Goal: Check status: Check status

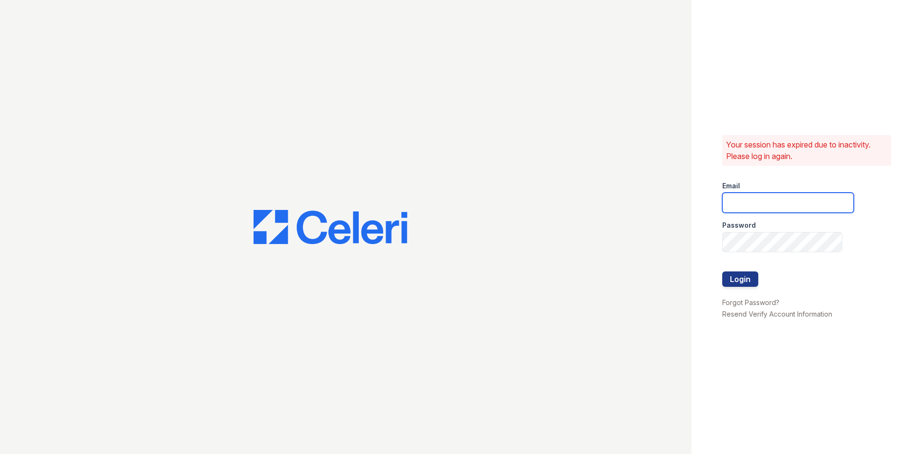
click at [753, 201] on input "email" at bounding box center [789, 203] width 132 height 20
type input "gmarchese@trinity-pm.com"
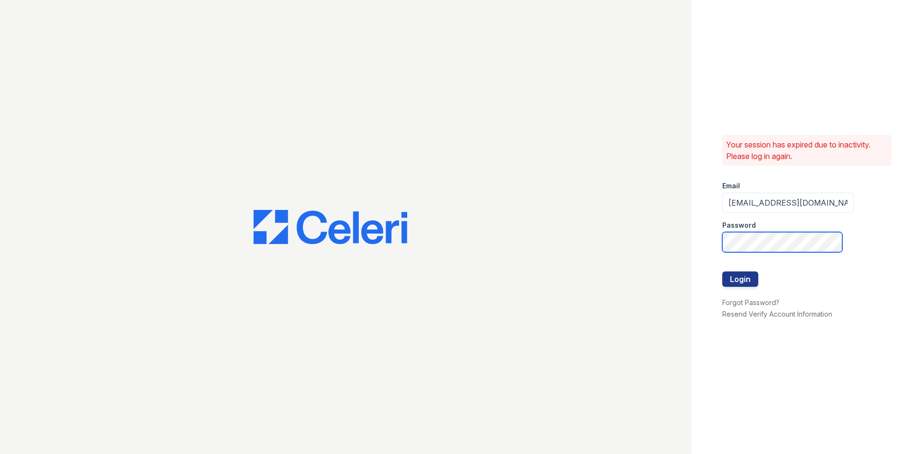
click at [723, 271] on button "Login" at bounding box center [741, 278] width 36 height 15
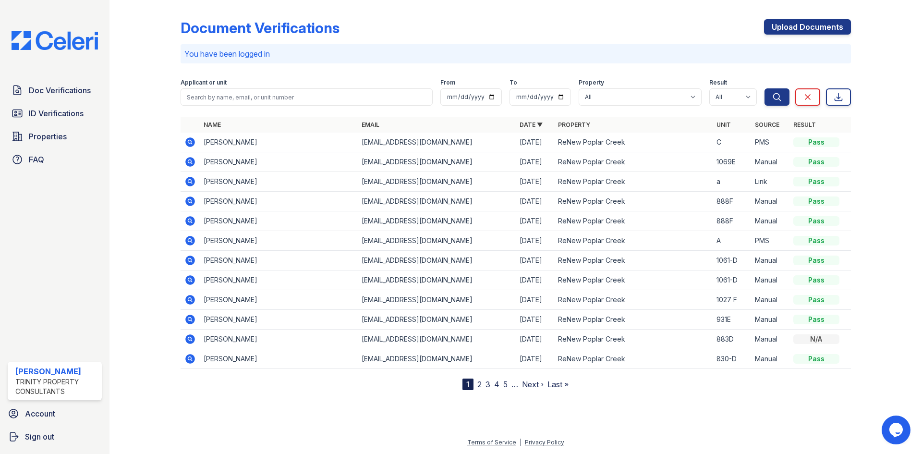
click at [195, 144] on icon at bounding box center [190, 142] width 10 height 10
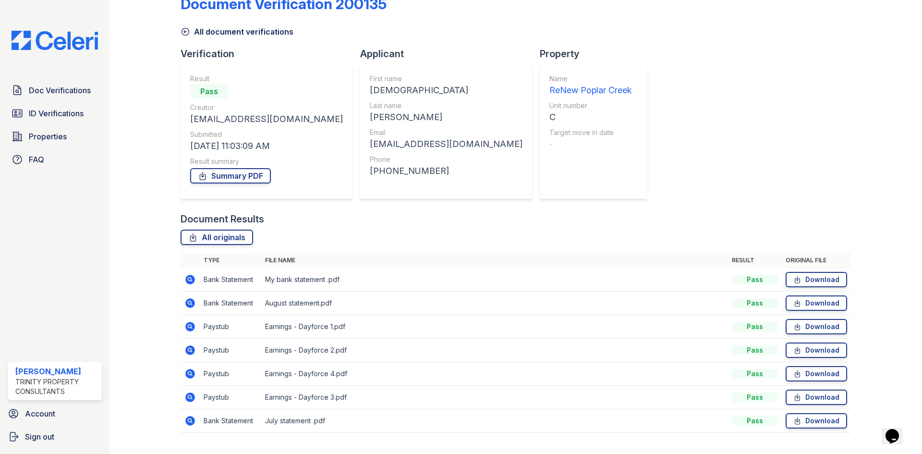
scroll to position [45, 0]
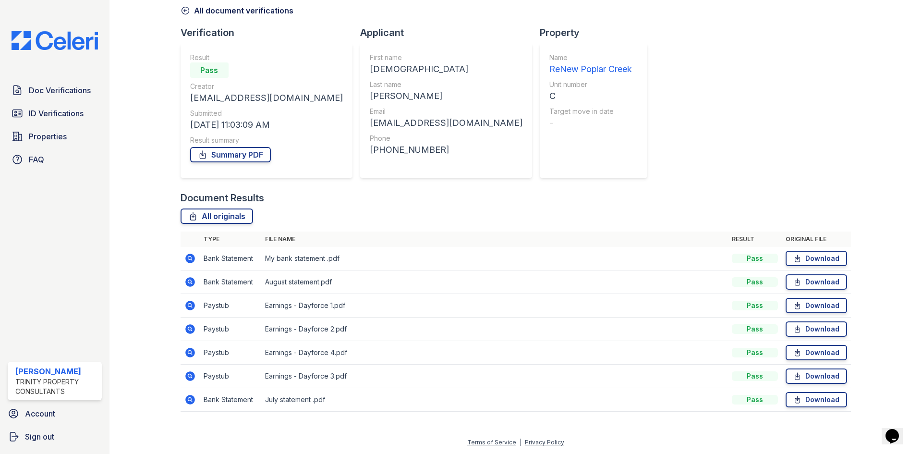
click at [191, 305] on icon at bounding box center [190, 306] width 10 height 10
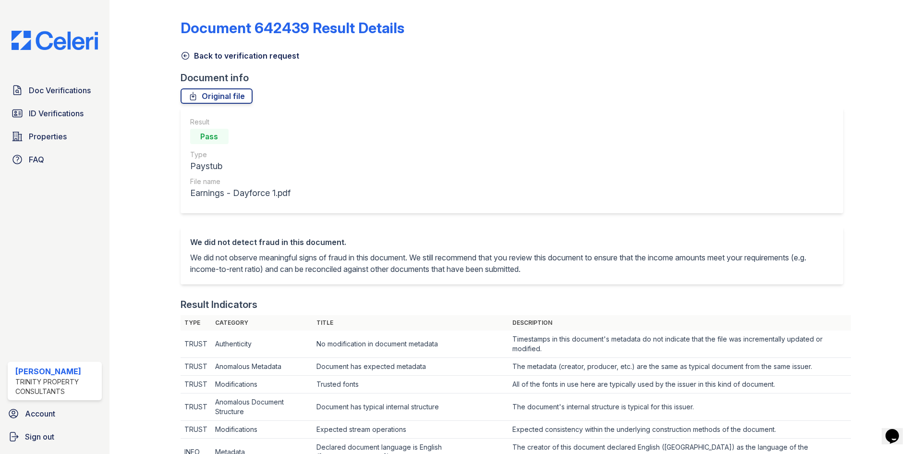
click at [184, 53] on icon at bounding box center [186, 56] width 10 height 10
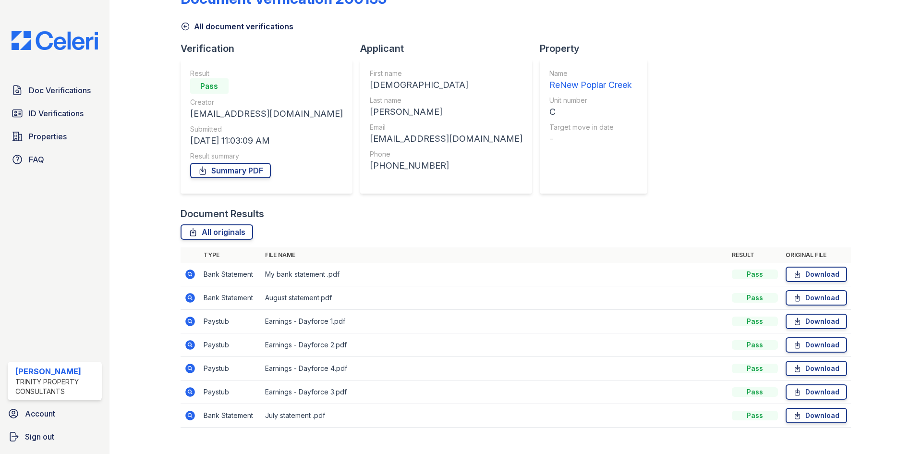
scroll to position [45, 0]
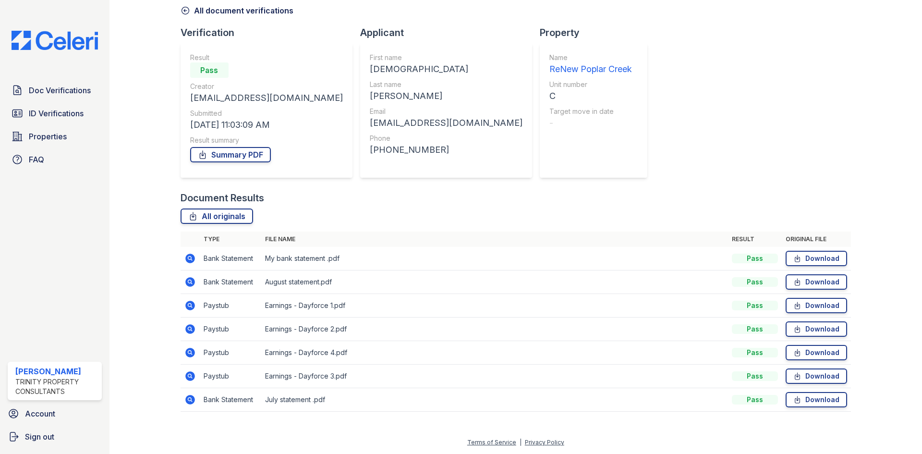
click at [187, 330] on icon at bounding box center [190, 329] width 10 height 10
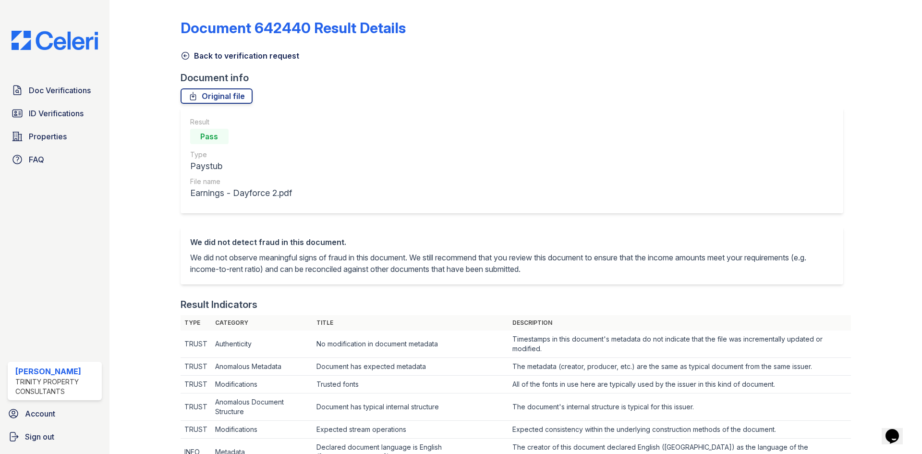
click at [183, 56] on icon at bounding box center [186, 56] width 10 height 10
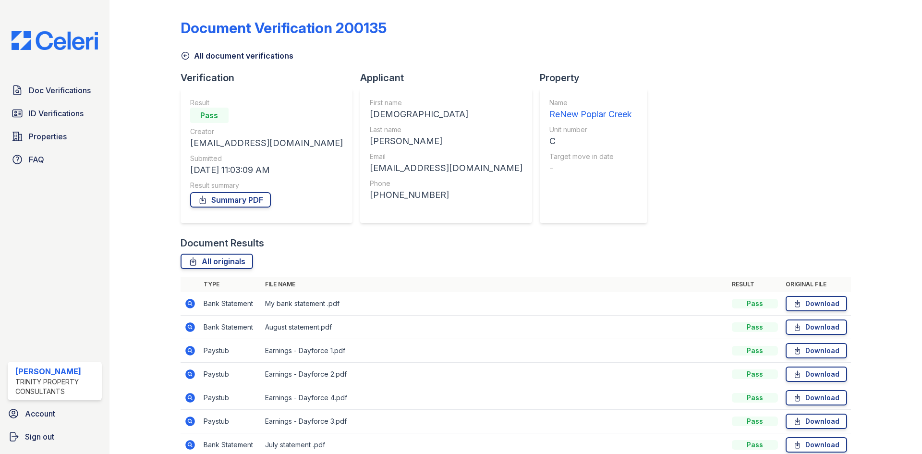
click at [188, 418] on icon at bounding box center [190, 422] width 10 height 10
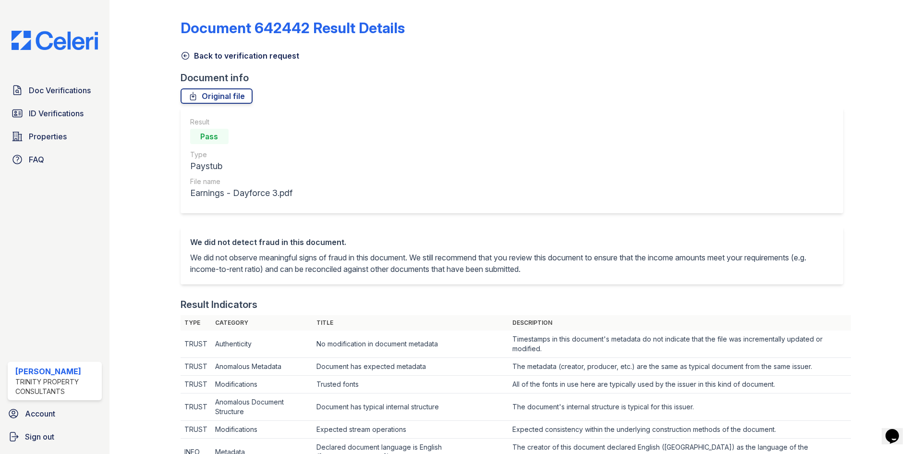
click at [186, 54] on icon at bounding box center [186, 56] width 10 height 10
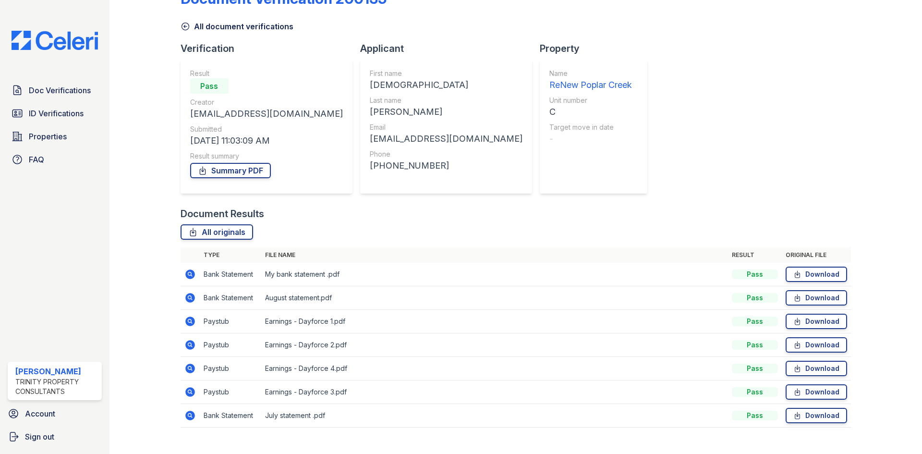
scroll to position [45, 0]
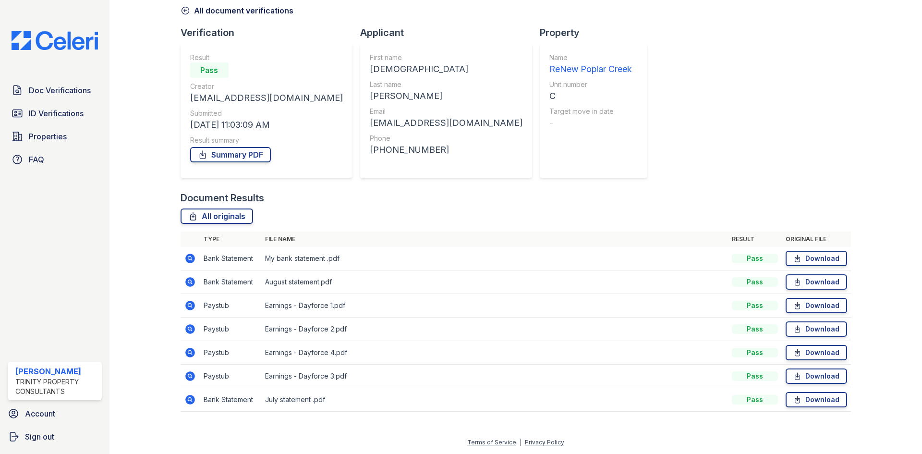
click at [188, 352] on icon at bounding box center [190, 353] width 12 height 12
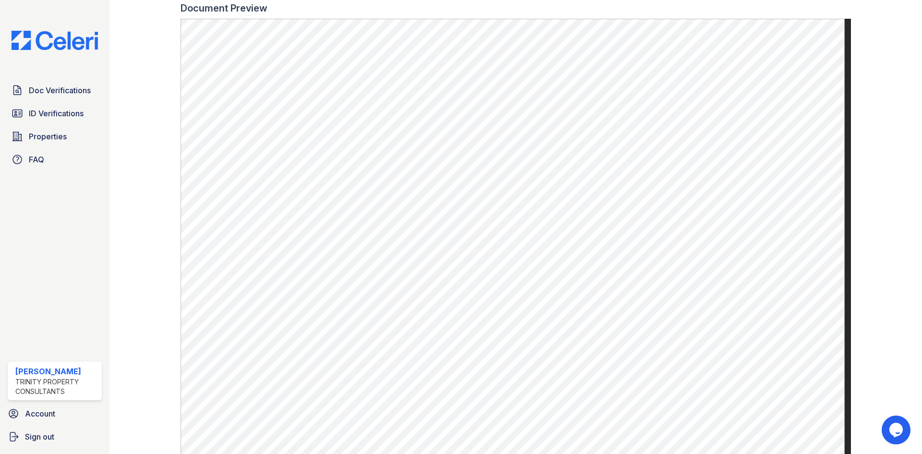
scroll to position [480, 0]
